Goal: Browse casually: Explore the website without a specific task or goal

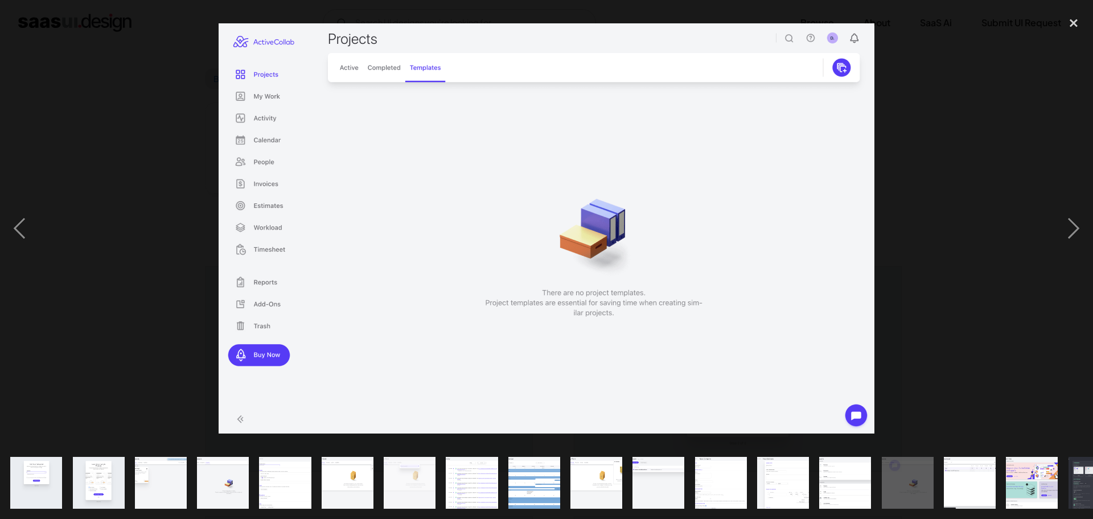
scroll to position [0, 162]
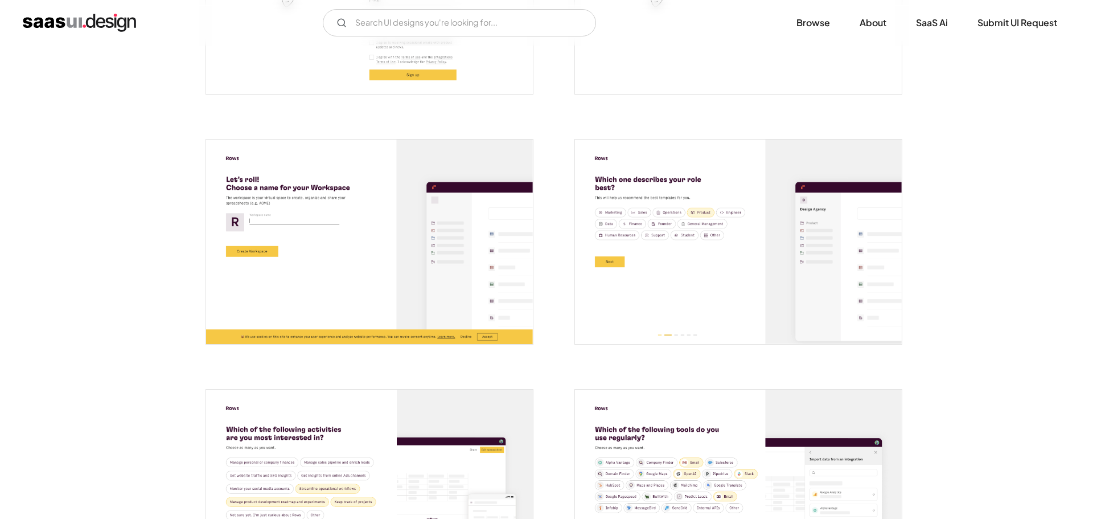
scroll to position [569, 0]
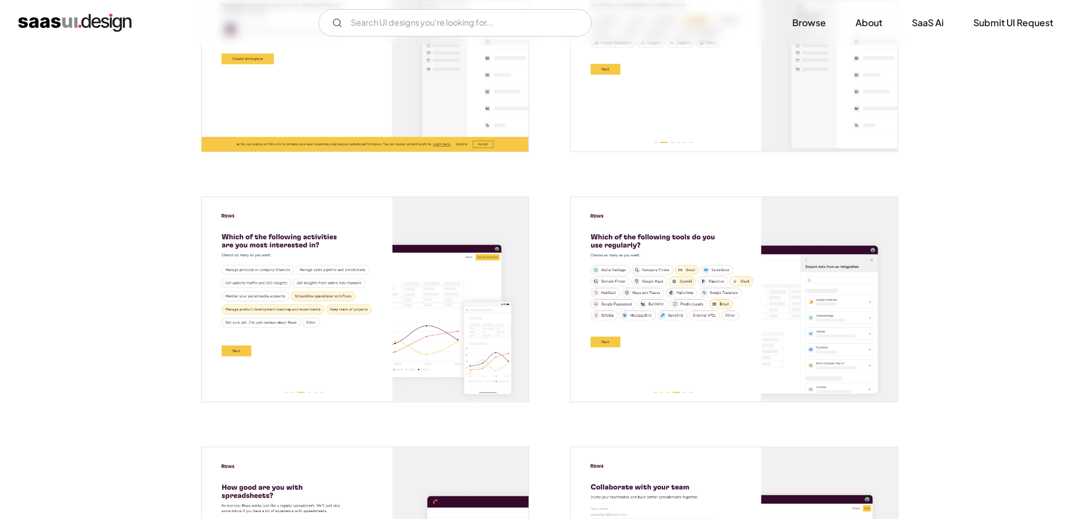
click at [405, 208] on img "open lightbox" at bounding box center [365, 299] width 327 height 204
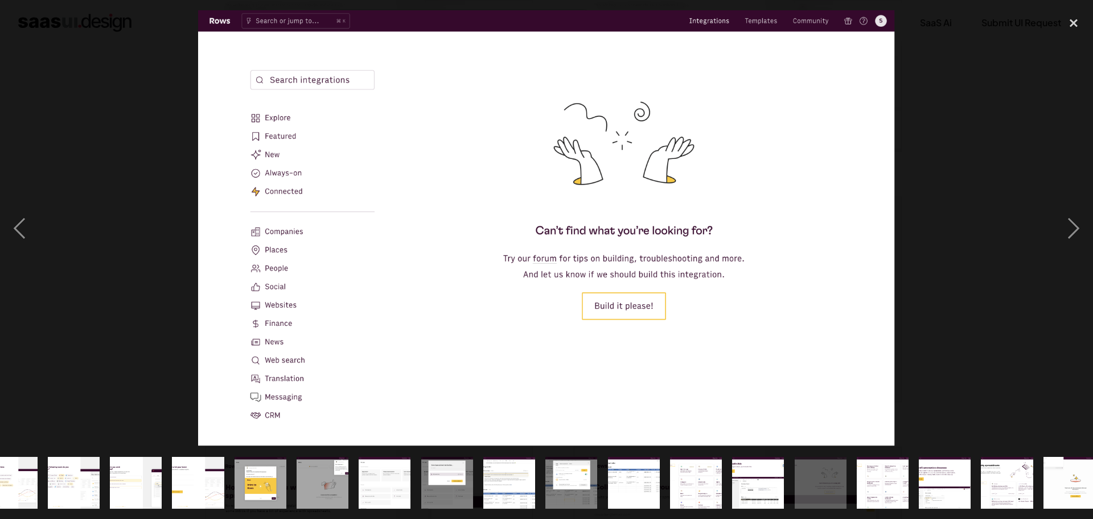
scroll to position [0, 348]
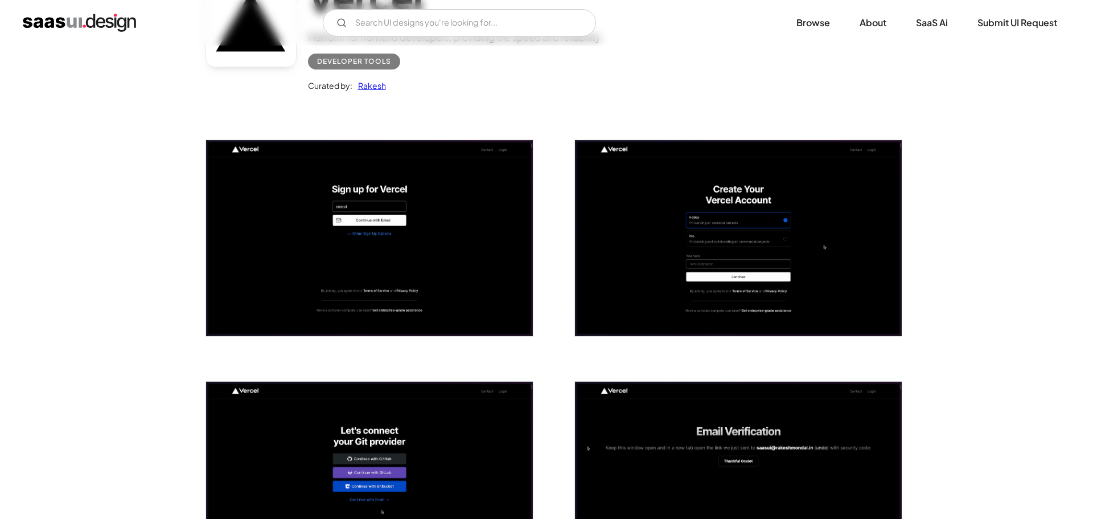
scroll to position [228, 0]
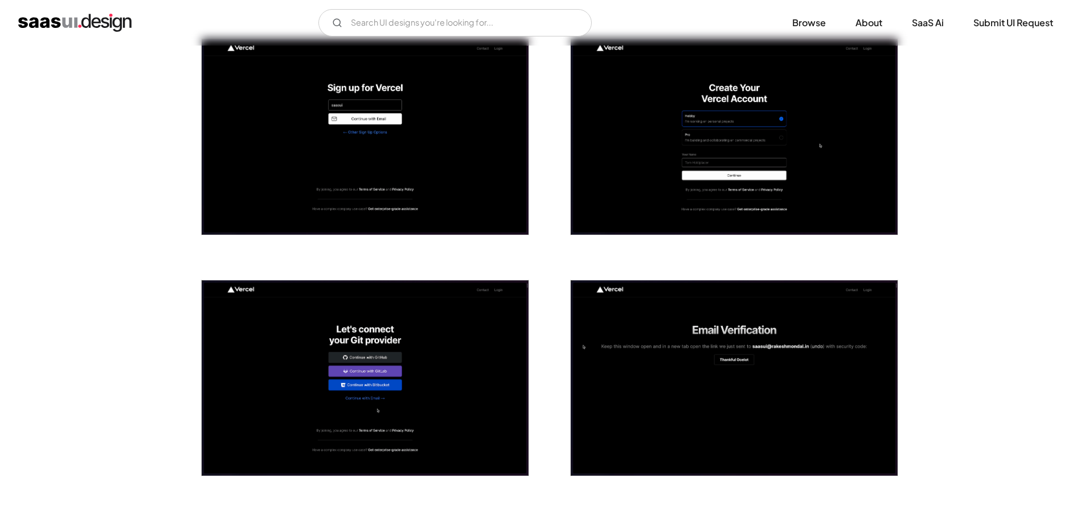
click at [364, 135] on img "open lightbox" at bounding box center [365, 137] width 327 height 196
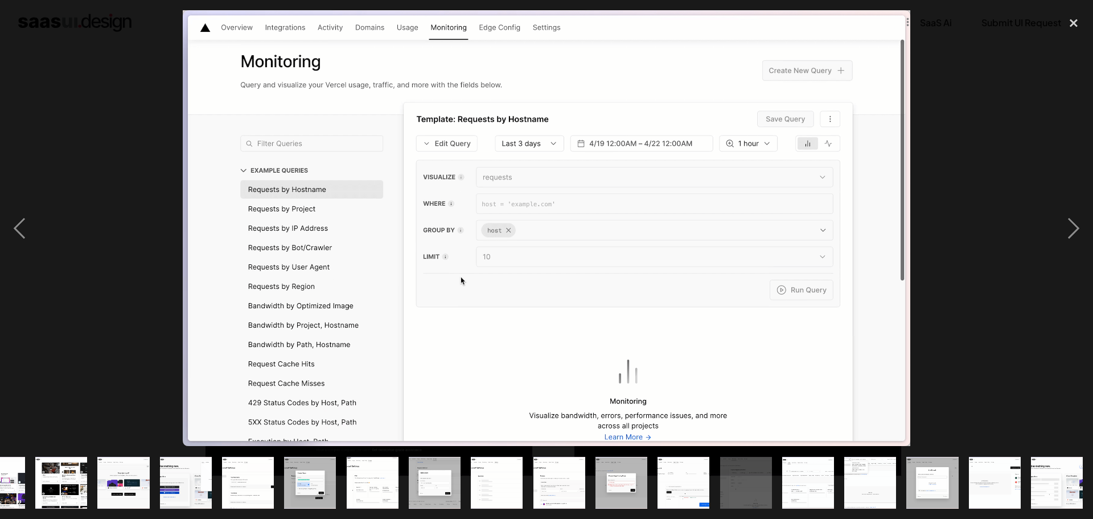
scroll to position [0, 348]
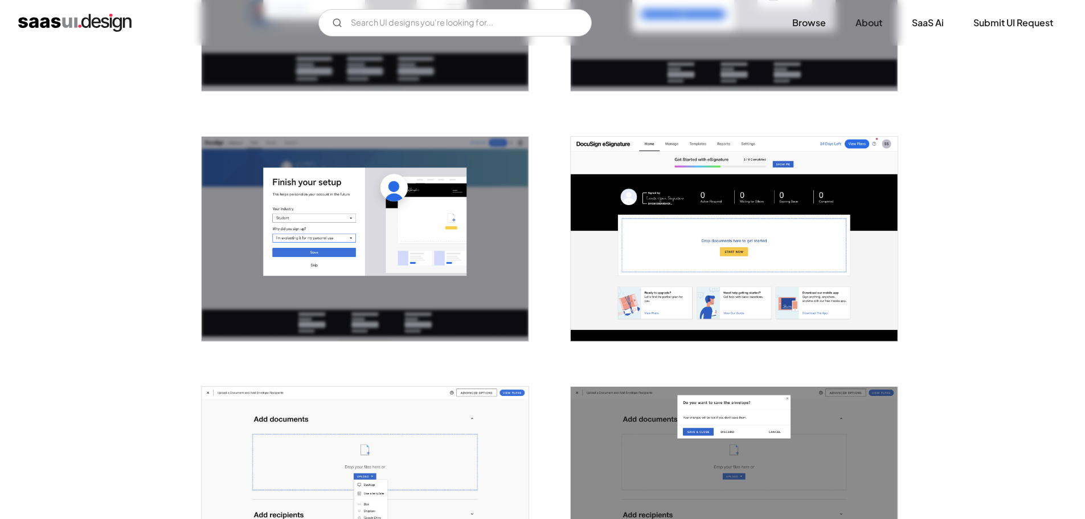
scroll to position [740, 0]
